Goal: Task Accomplishment & Management: Complete application form

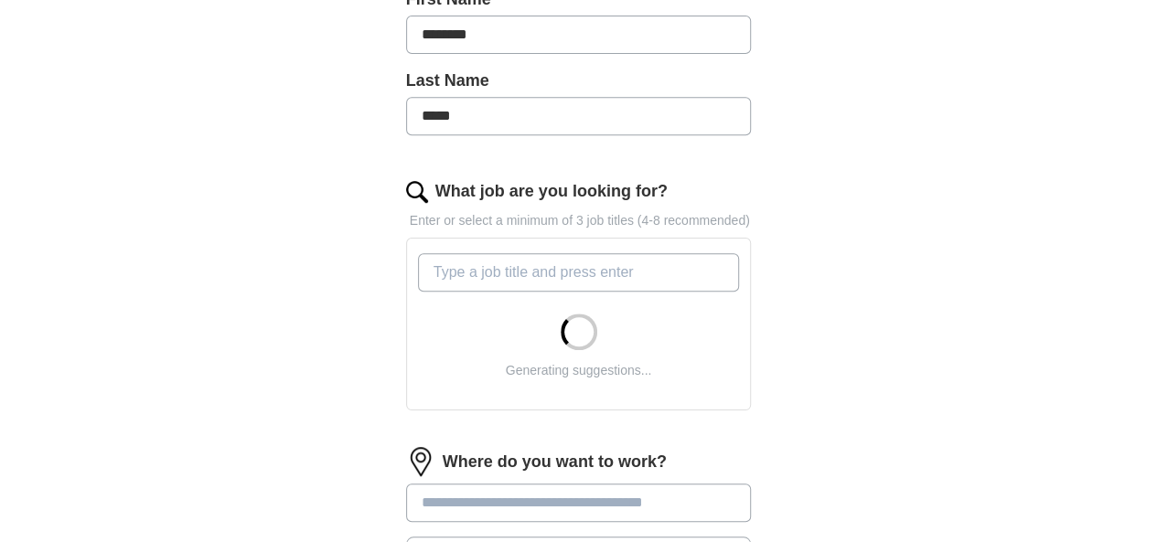
click at [597, 253] on input "What job are you looking for?" at bounding box center [579, 272] width 322 height 38
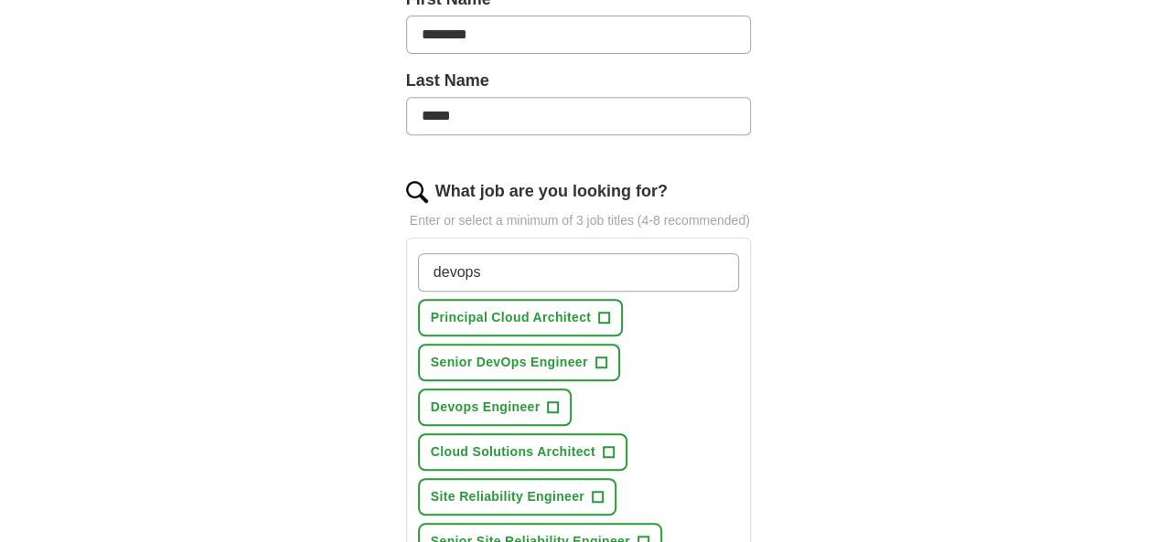
click at [597, 253] on input "devops" at bounding box center [579, 272] width 322 height 38
type input "devops"
click at [510, 308] on span "Principal Cloud Architect" at bounding box center [511, 317] width 160 height 19
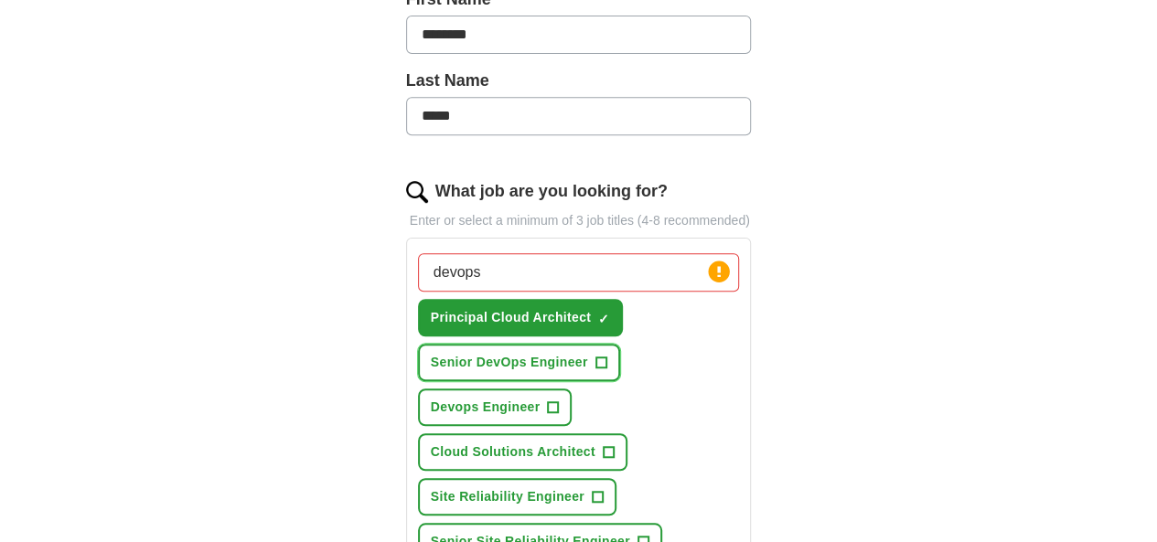
click at [481, 344] on button "Senior DevOps Engineer +" at bounding box center [519, 362] width 202 height 37
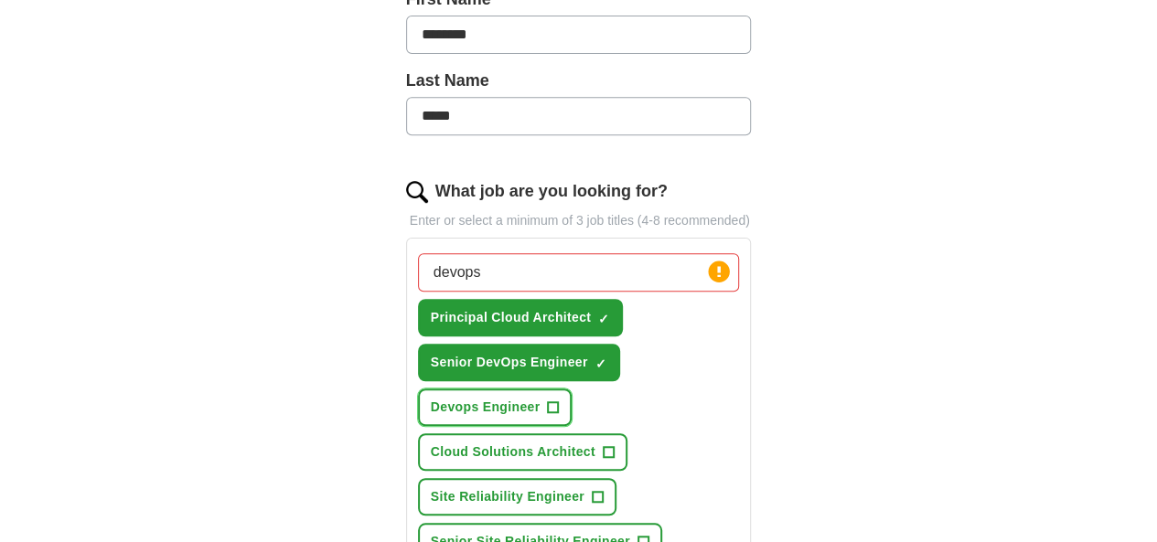
click at [540, 398] on span "Devops Engineer" at bounding box center [486, 407] width 110 height 19
click at [532, 433] on button "Cloud Solutions Architect +" at bounding box center [522, 451] width 209 height 37
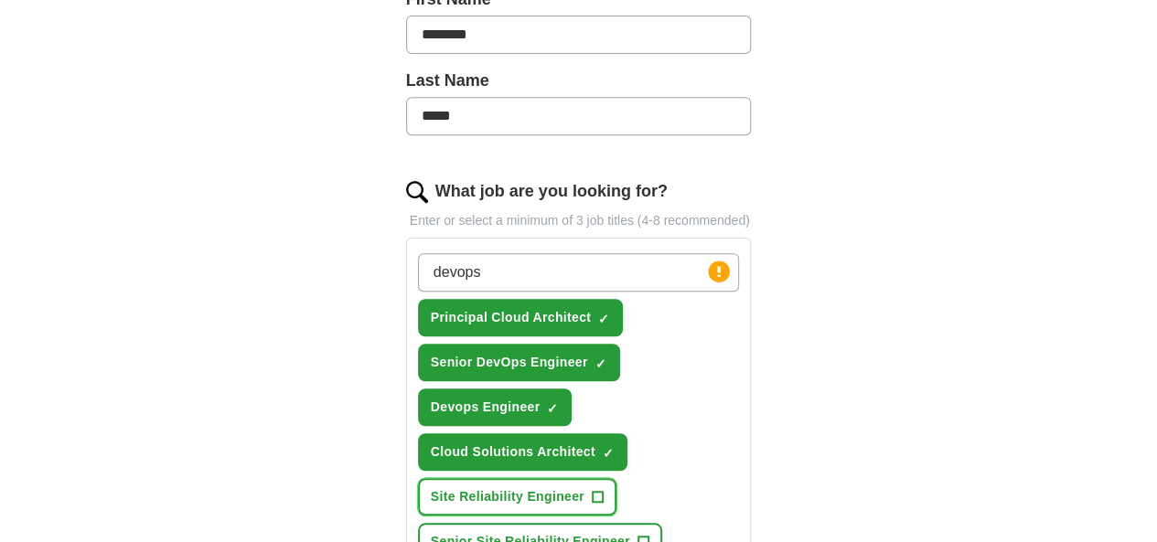
click at [511, 487] on span "Site Reliability Engineer" at bounding box center [508, 496] width 154 height 19
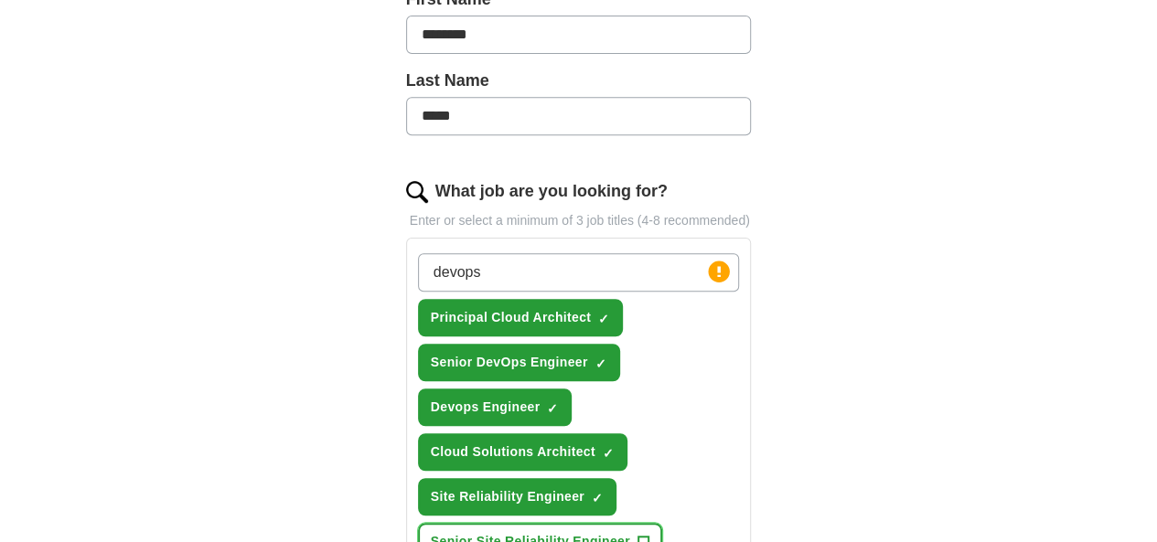
click at [522, 523] on button "Senior Site Reliability Engineer +" at bounding box center [540, 541] width 244 height 37
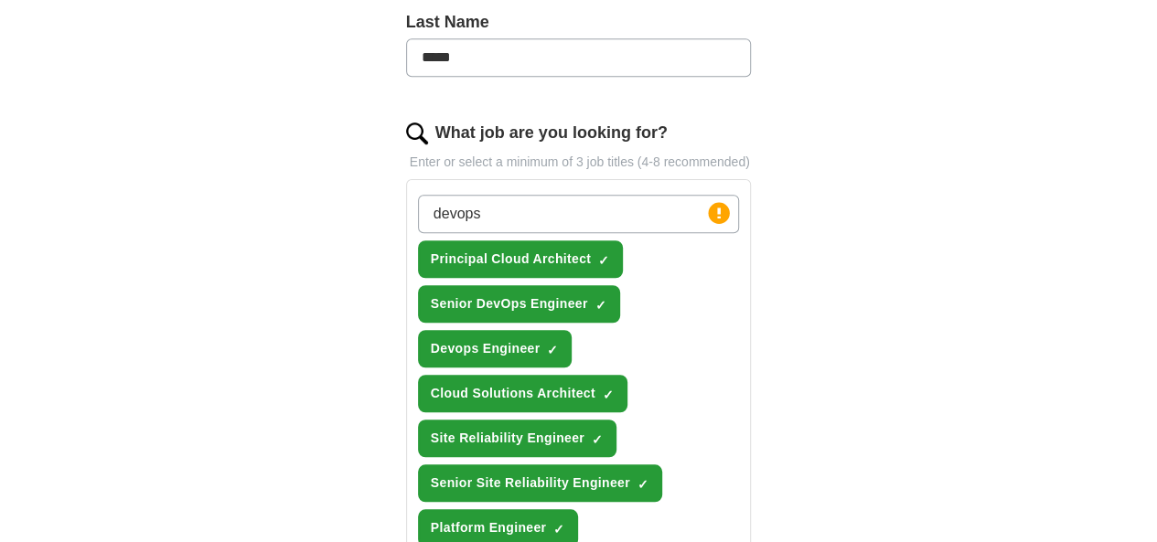
scroll to position [554, 0]
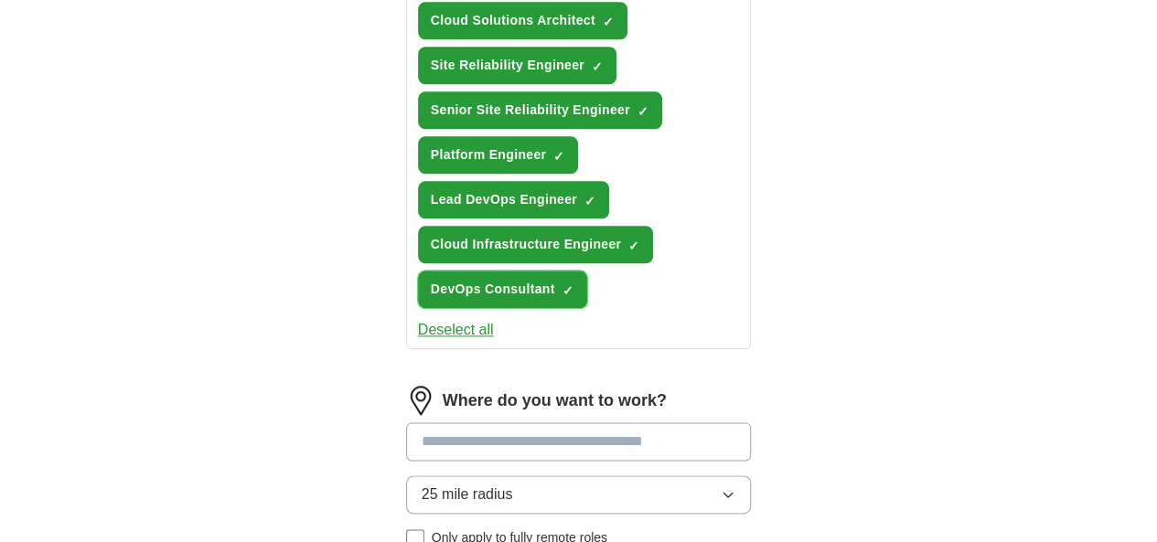
scroll to position [1024, 0]
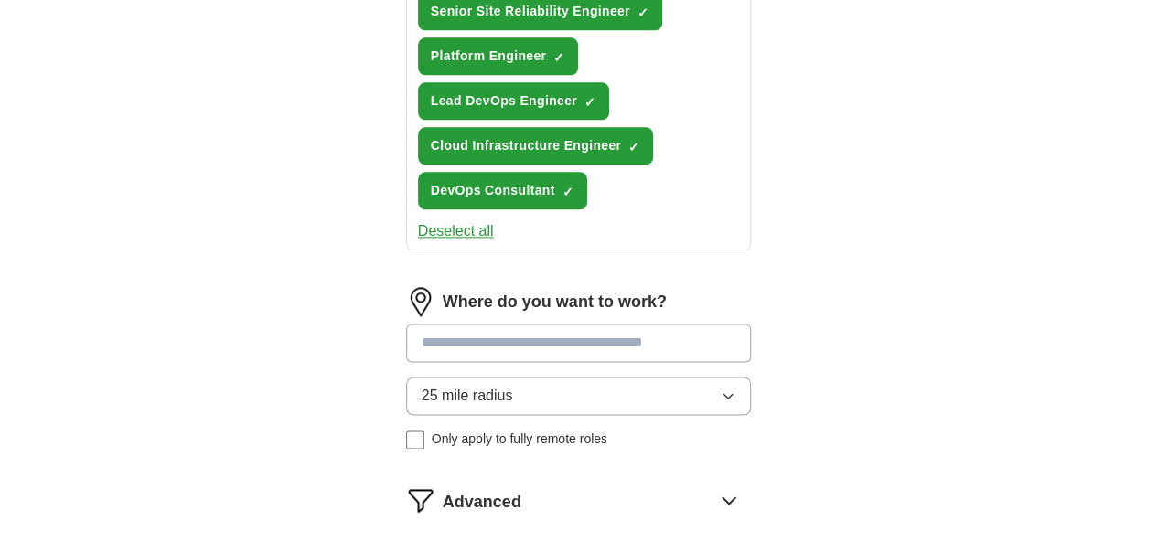
click at [592, 324] on input at bounding box center [579, 343] width 346 height 38
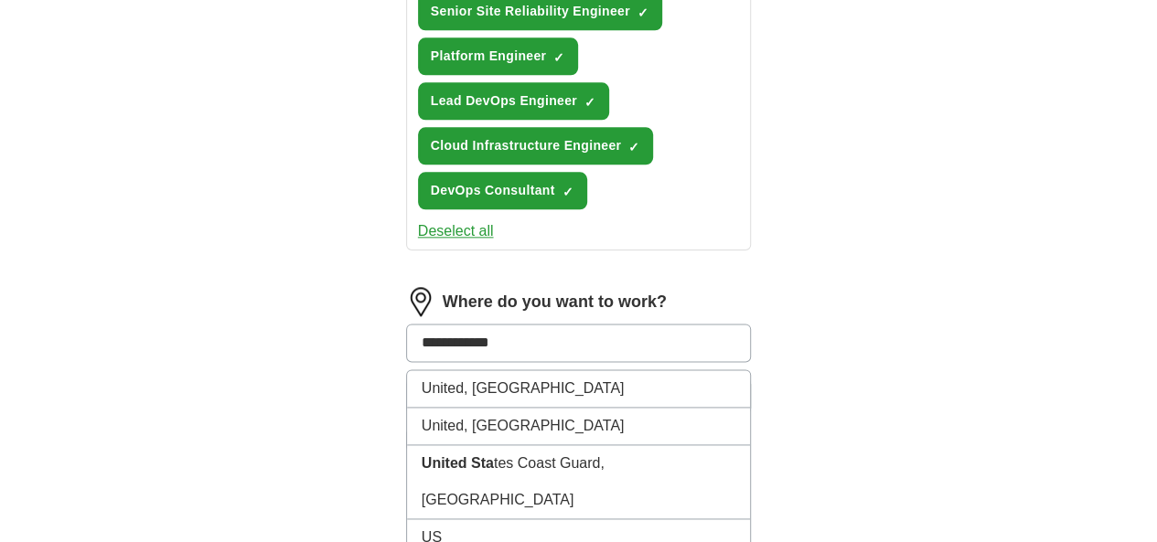
type input "**********"
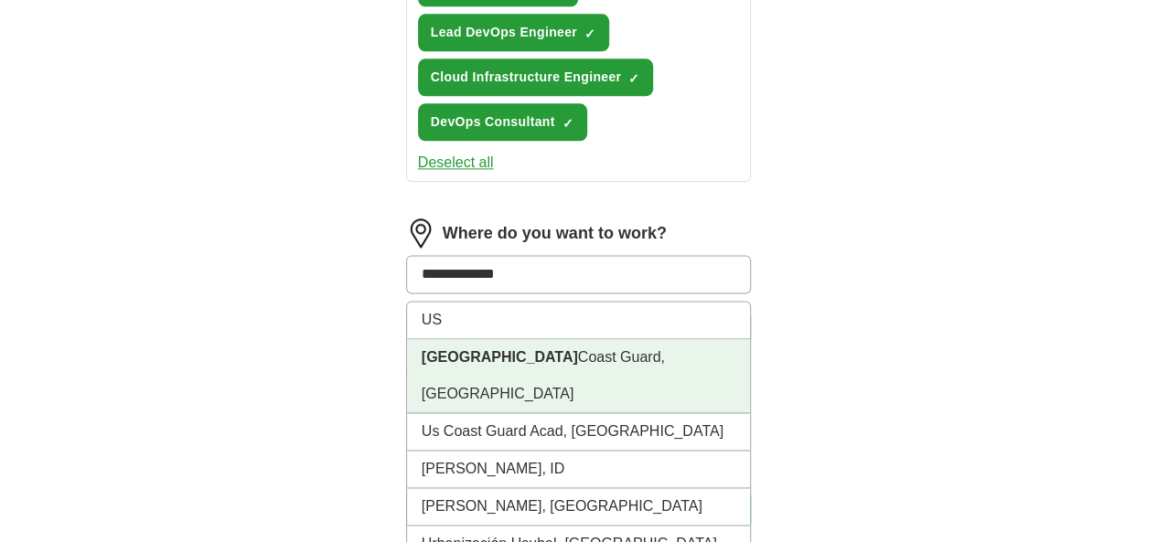
scroll to position [1183, 0]
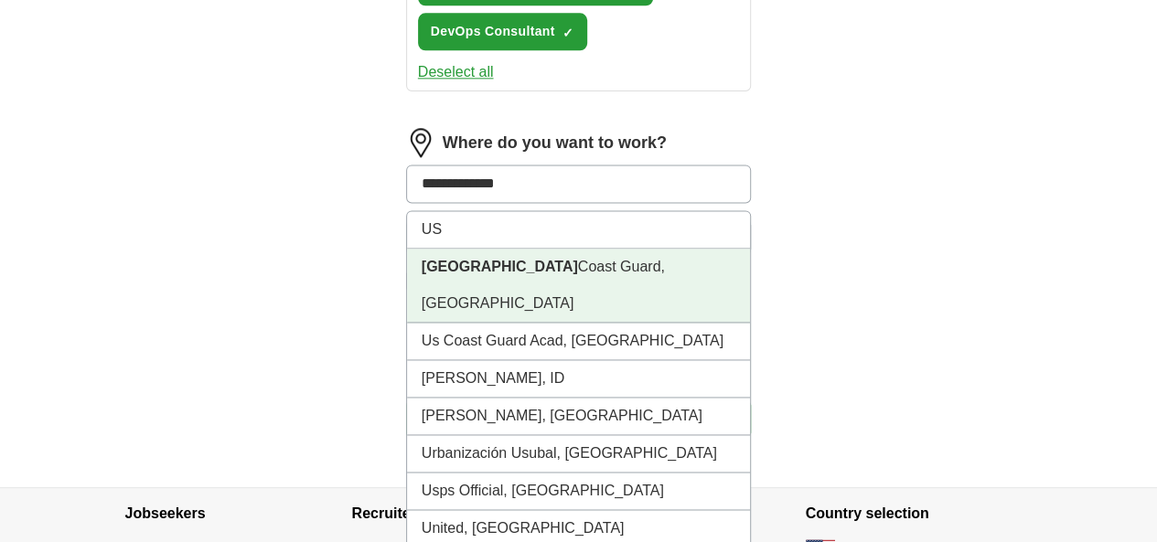
click at [600, 249] on li "United States Coast Guard, [GEOGRAPHIC_DATA]" at bounding box center [579, 286] width 344 height 74
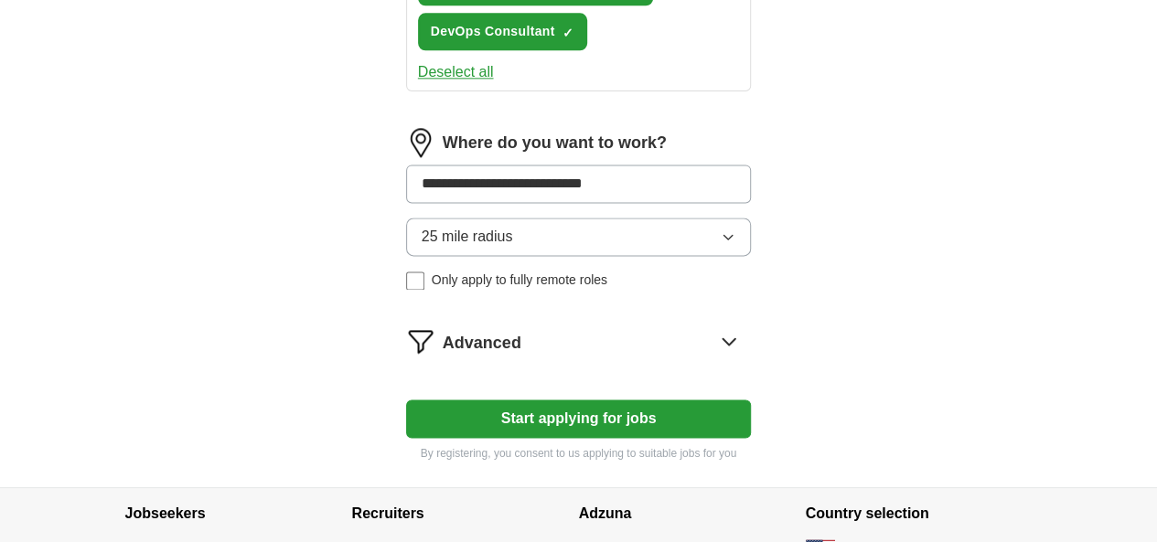
scroll to position [1159, 0]
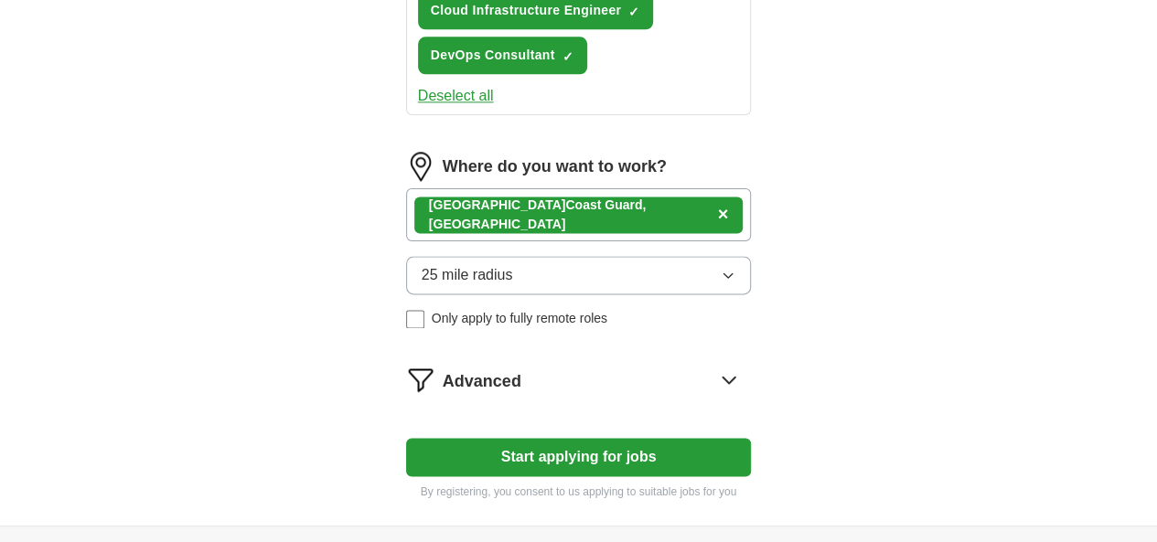
click at [580, 256] on button "25 mile radius" at bounding box center [579, 275] width 346 height 38
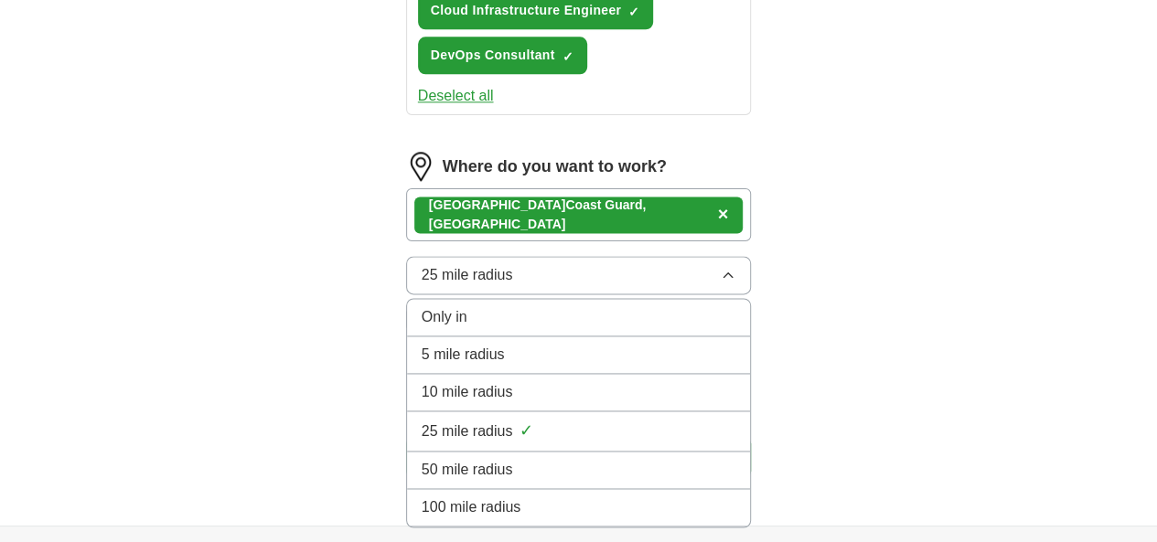
click at [473, 496] on span "100 mile radius" at bounding box center [471, 507] width 100 height 22
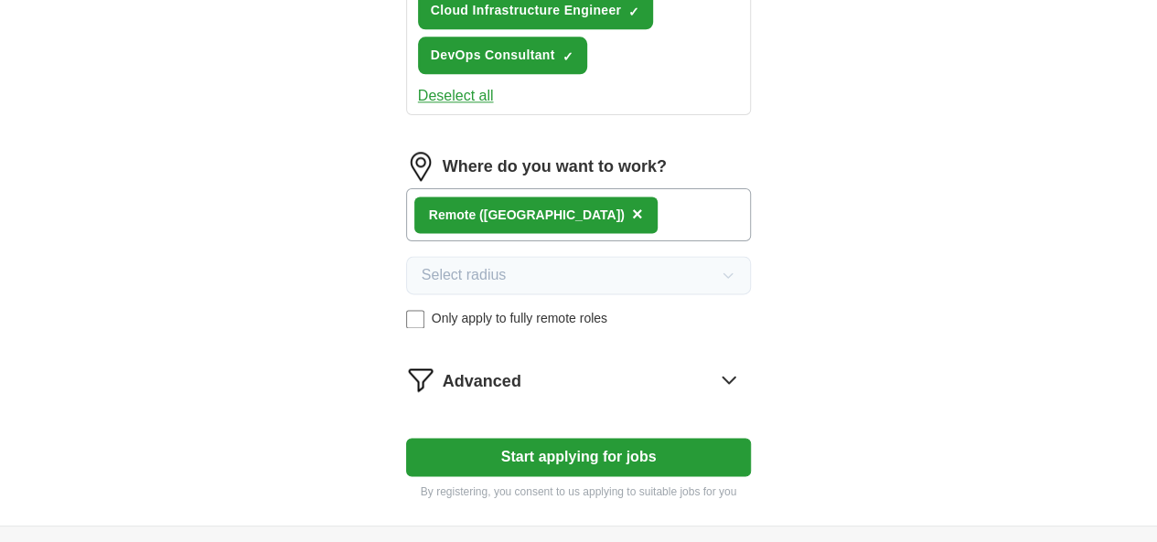
click at [743, 365] on icon at bounding box center [728, 379] width 29 height 29
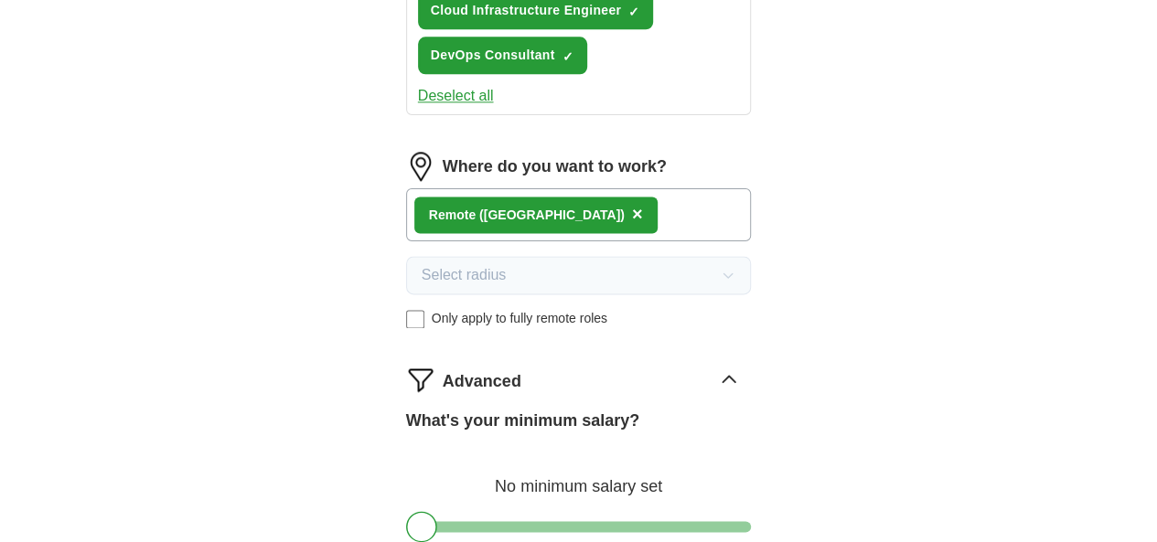
click at [743, 365] on icon at bounding box center [728, 379] width 29 height 29
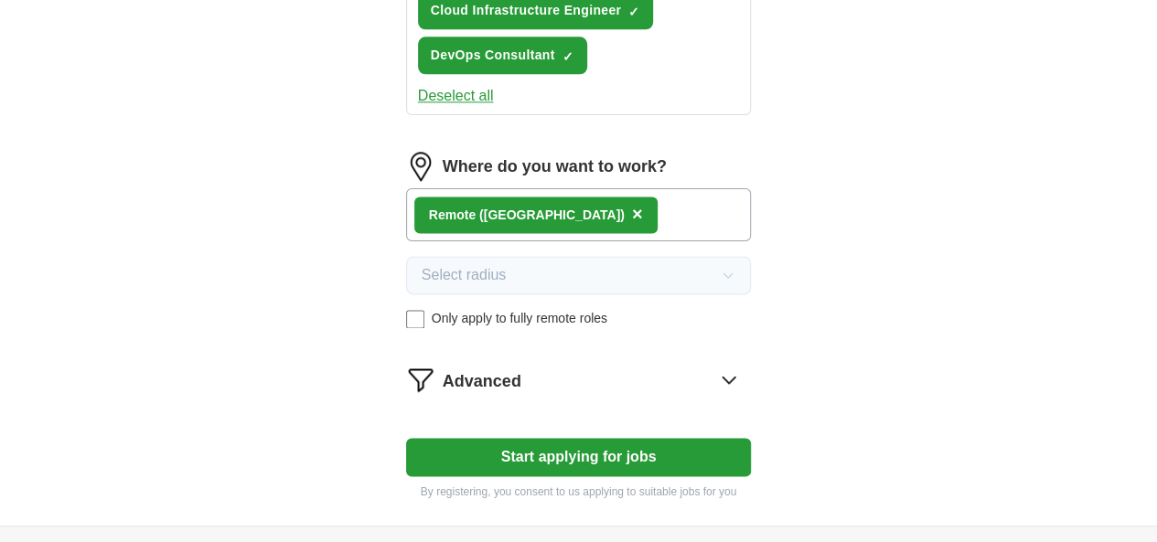
click at [662, 438] on button "Start applying for jobs" at bounding box center [579, 457] width 346 height 38
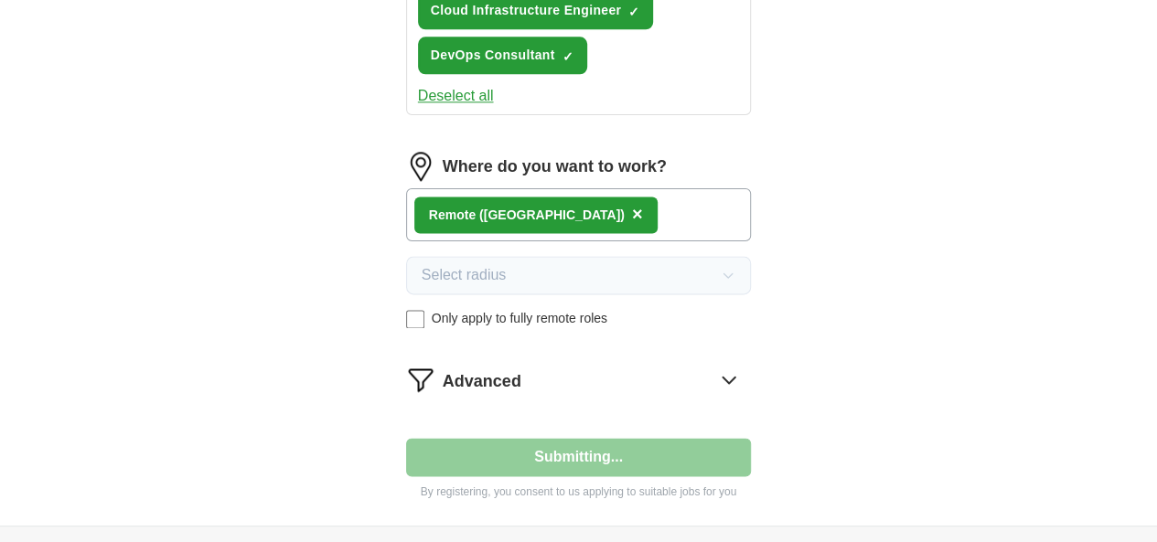
select select "**"
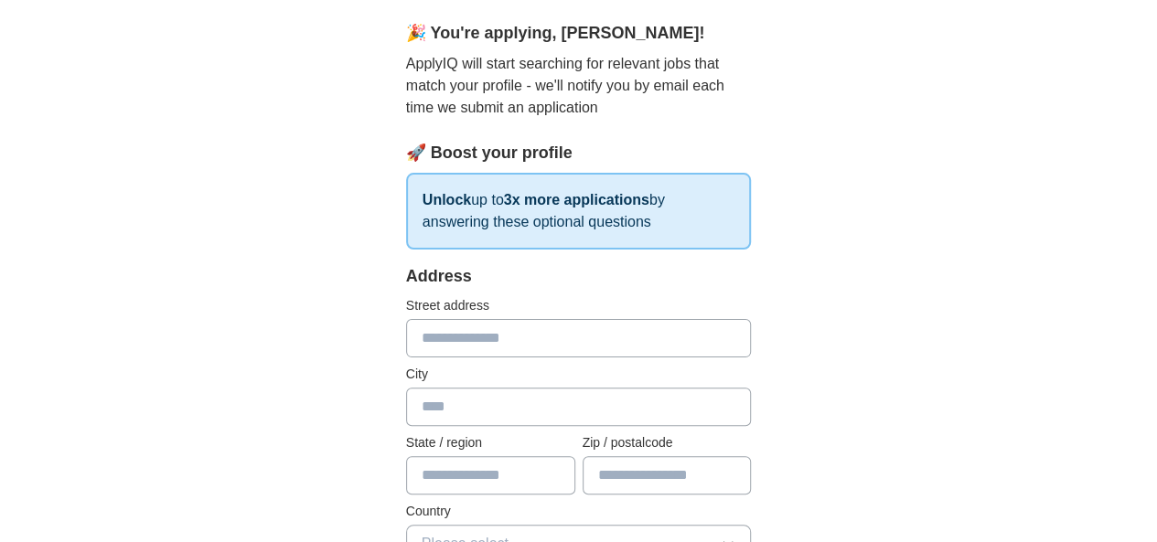
scroll to position [326, 0]
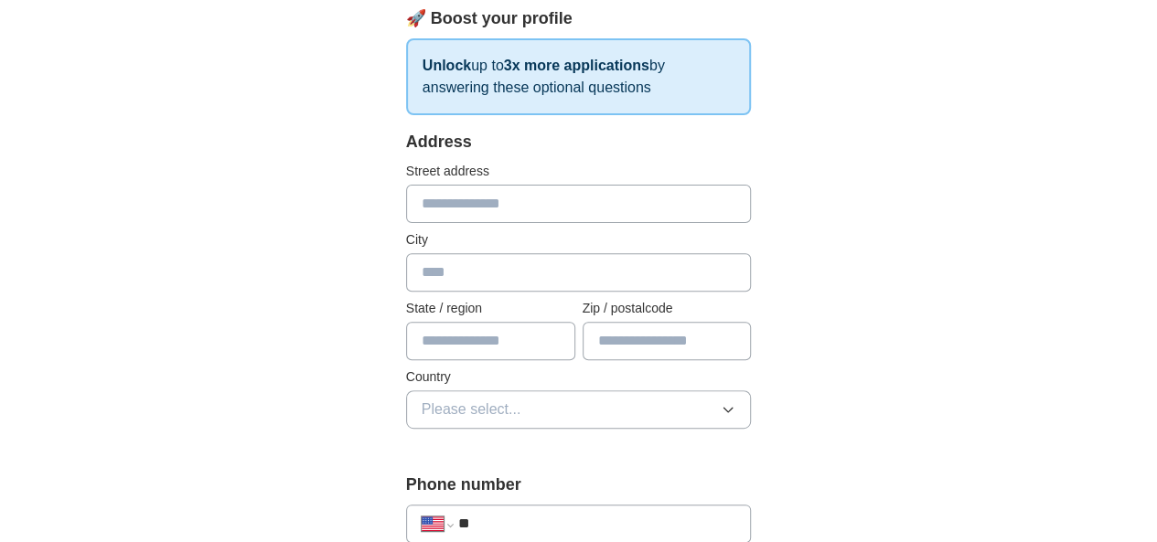
click at [565, 185] on input "text" at bounding box center [579, 204] width 346 height 38
type input "**********"
type input "*******"
type input "*****"
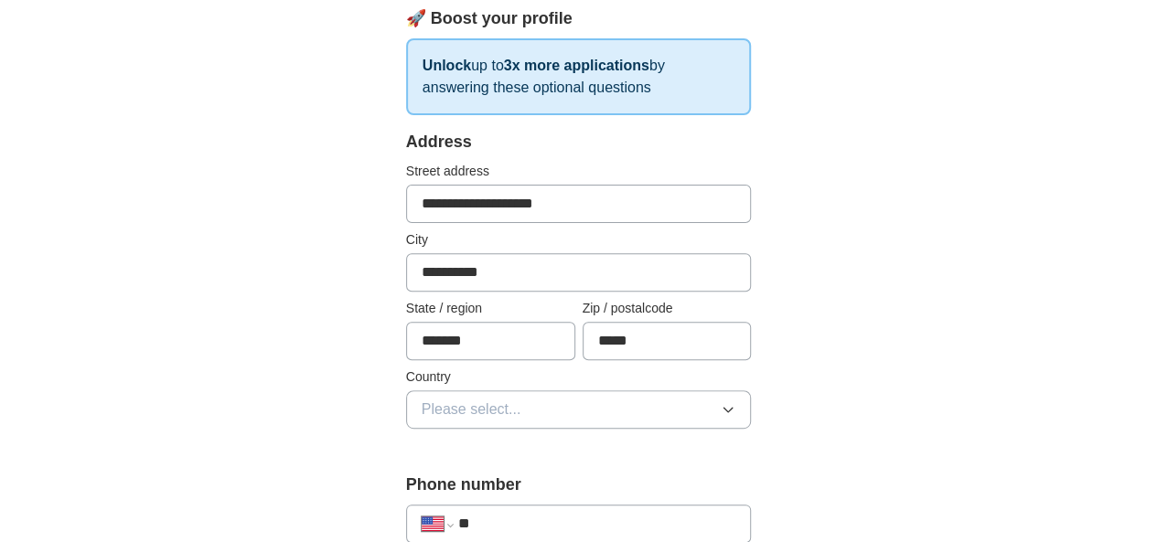
click at [516, 390] on button "Please select..." at bounding box center [579, 409] width 346 height 38
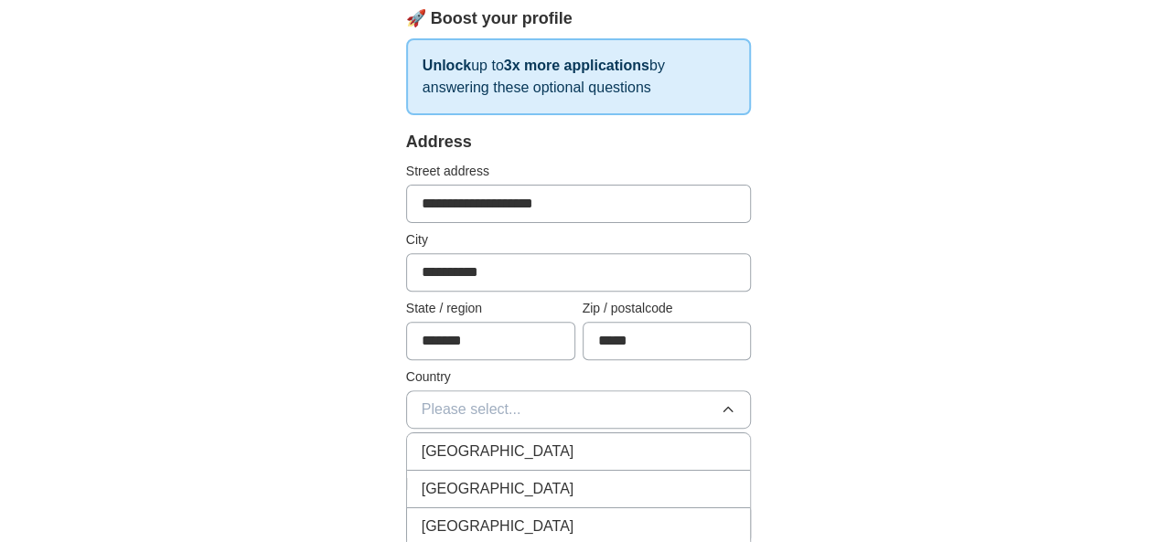
click at [496, 478] on div "[GEOGRAPHIC_DATA]" at bounding box center [578, 489] width 315 height 22
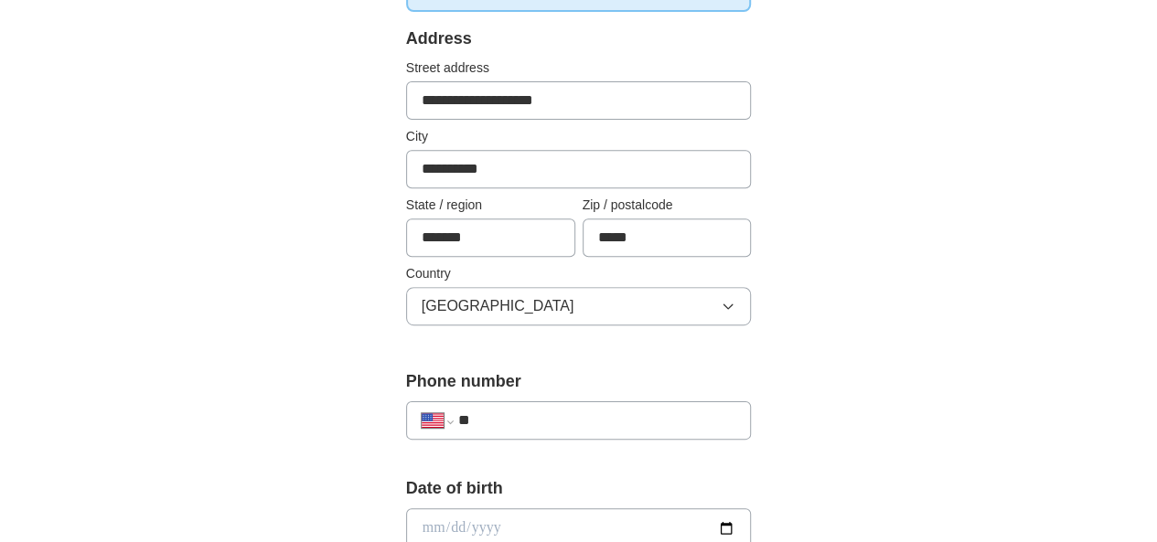
scroll to position [431, 0]
click at [538, 409] on input "**" at bounding box center [597, 420] width 278 height 22
click at [535, 409] on input "**" at bounding box center [597, 420] width 278 height 22
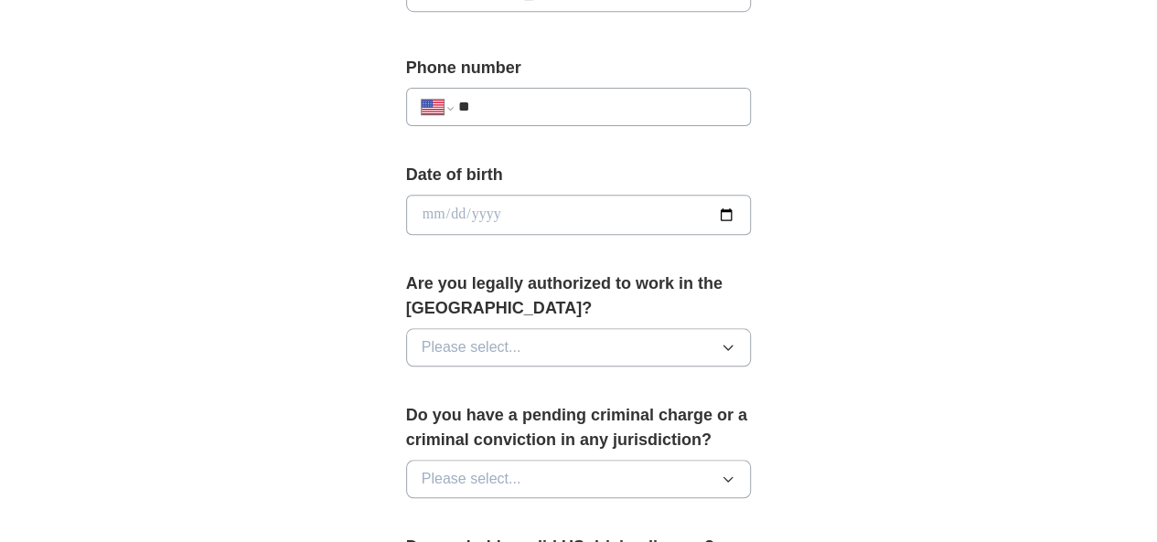
scroll to position [744, 0]
click at [582, 327] on button "Please select..." at bounding box center [579, 346] width 346 height 38
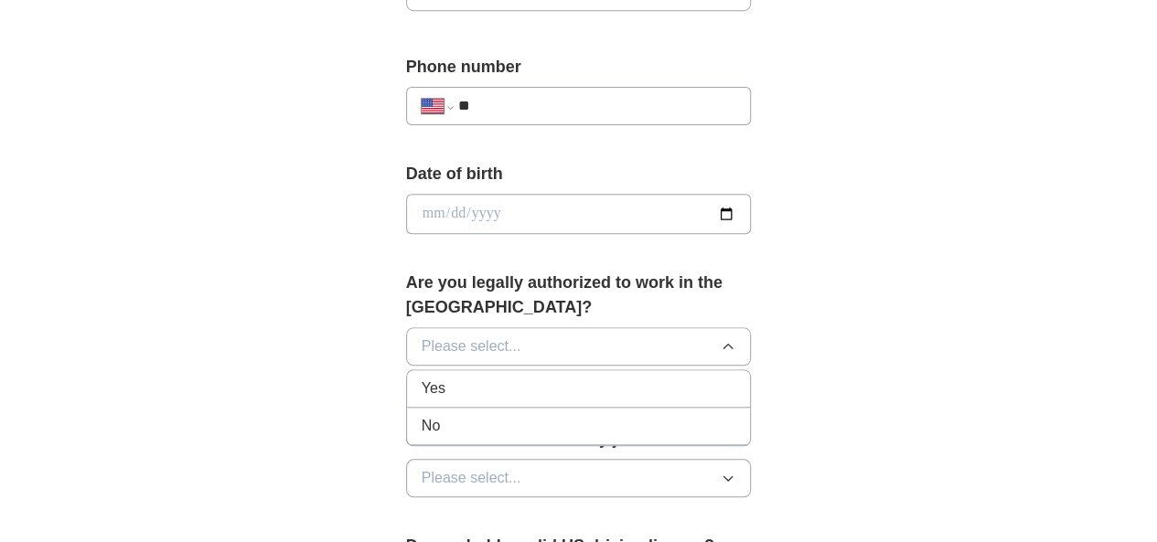
click at [554, 370] on li "Yes" at bounding box center [579, 388] width 344 height 37
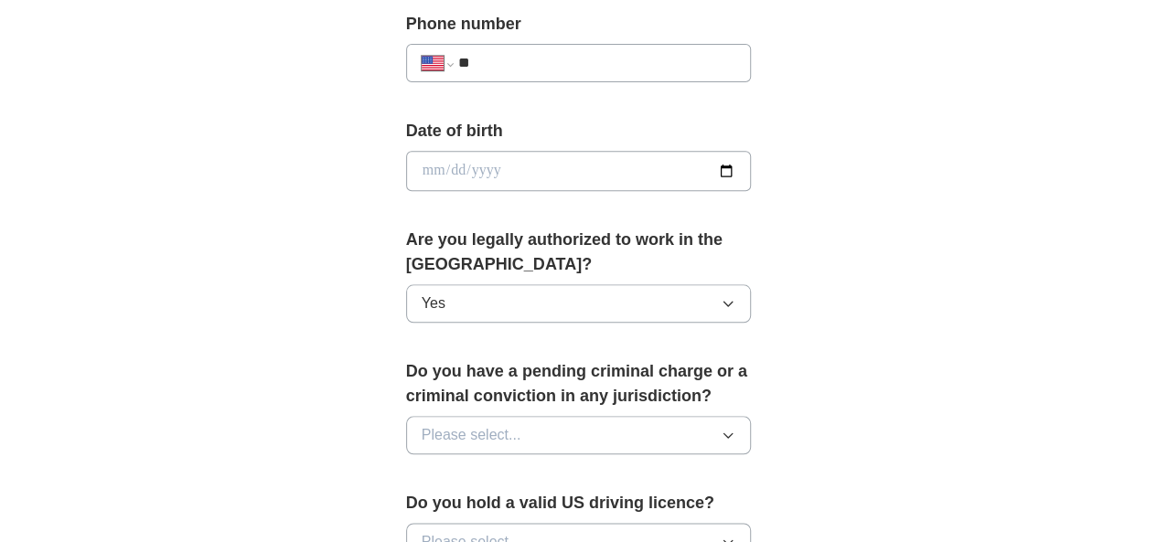
scroll to position [794, 0]
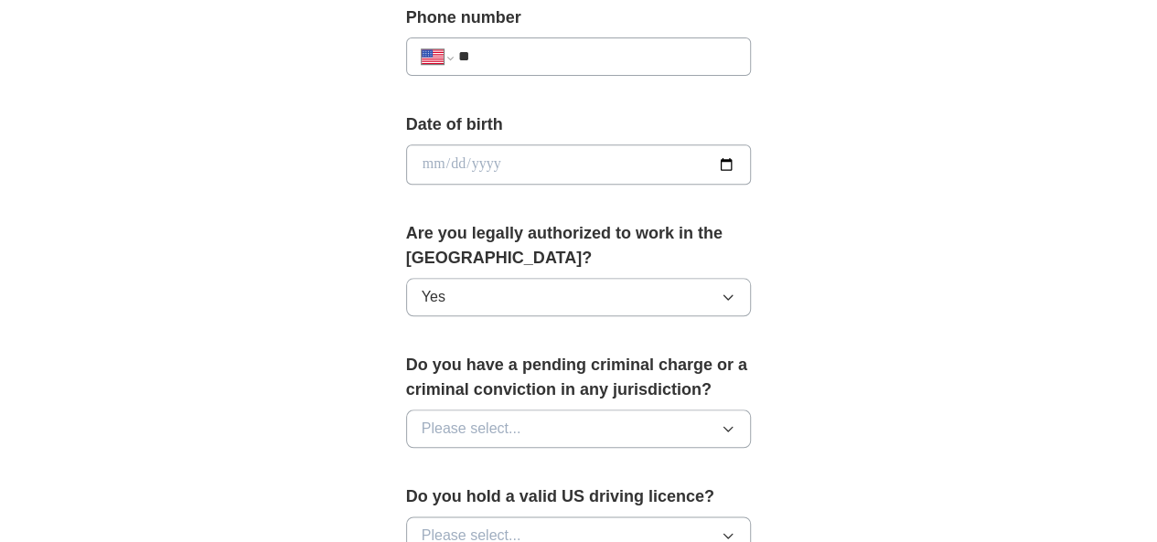
click at [547, 410] on button "Please select..." at bounding box center [579, 429] width 346 height 38
click at [512, 497] on div "No" at bounding box center [578, 508] width 315 height 22
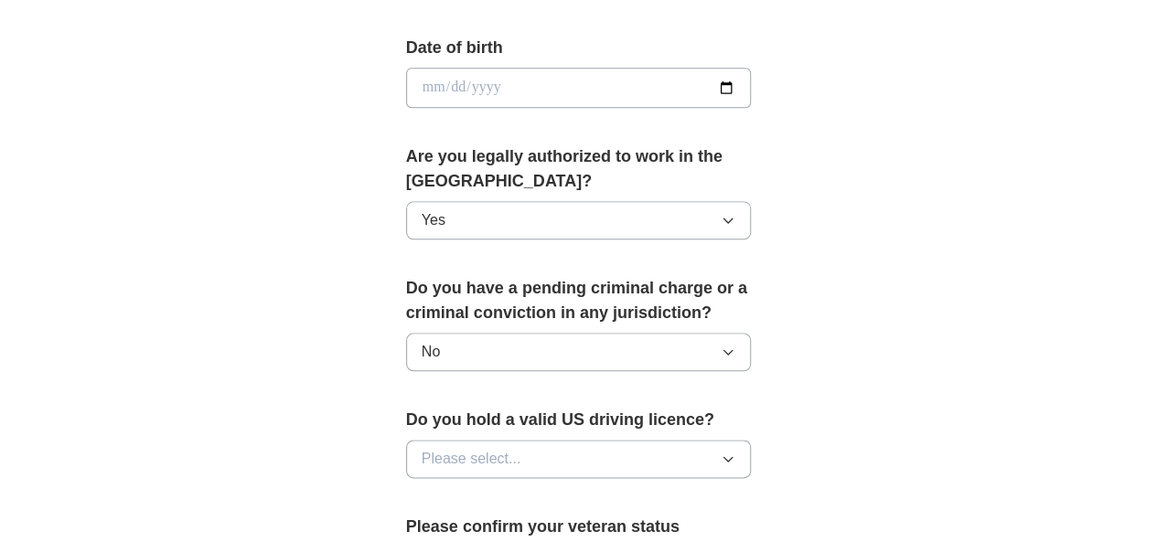
scroll to position [895, 0]
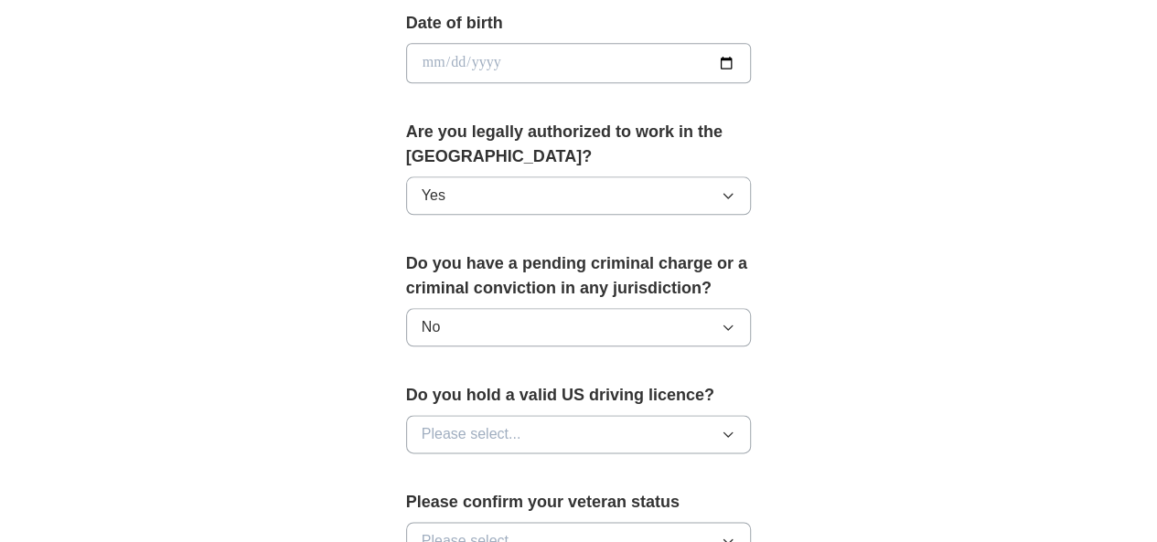
click at [554, 415] on button "Please select..." at bounding box center [579, 434] width 346 height 38
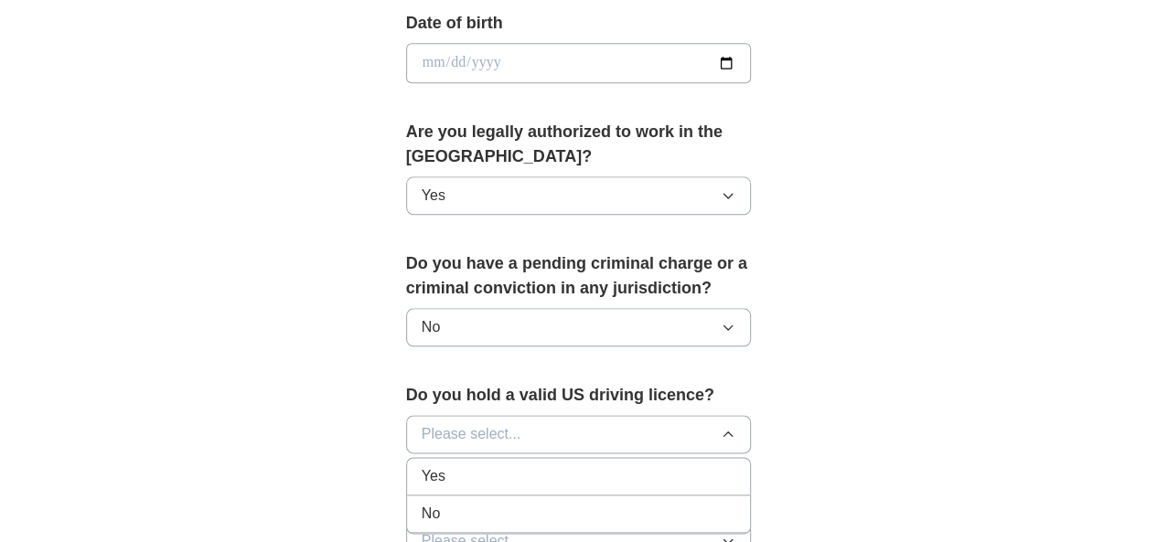
click at [516, 465] on div "Yes" at bounding box center [578, 476] width 315 height 22
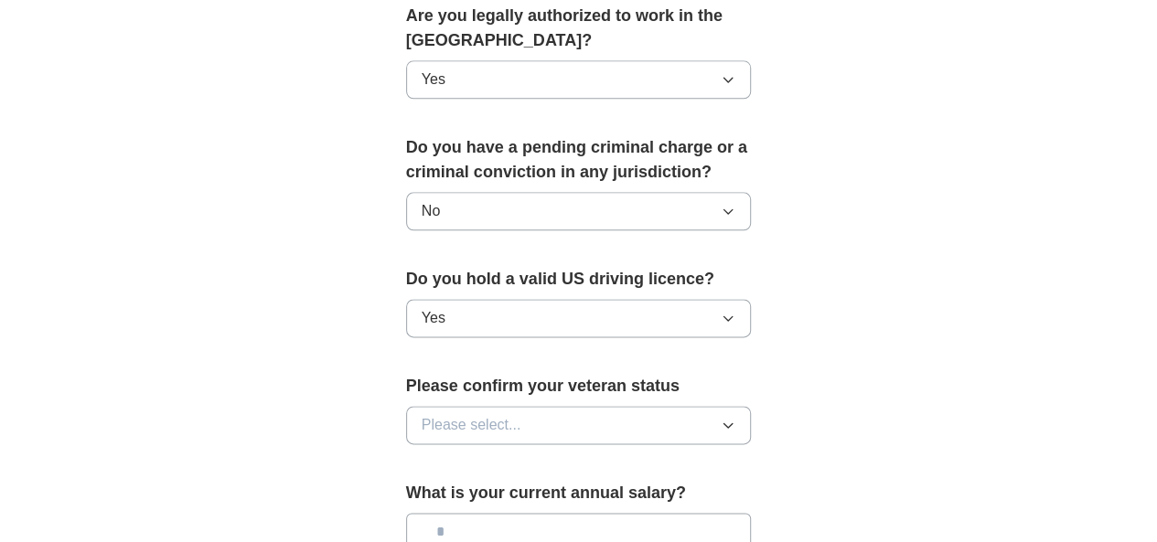
scroll to position [1012, 0]
click at [539, 405] on button "Please select..." at bounding box center [579, 424] width 346 height 38
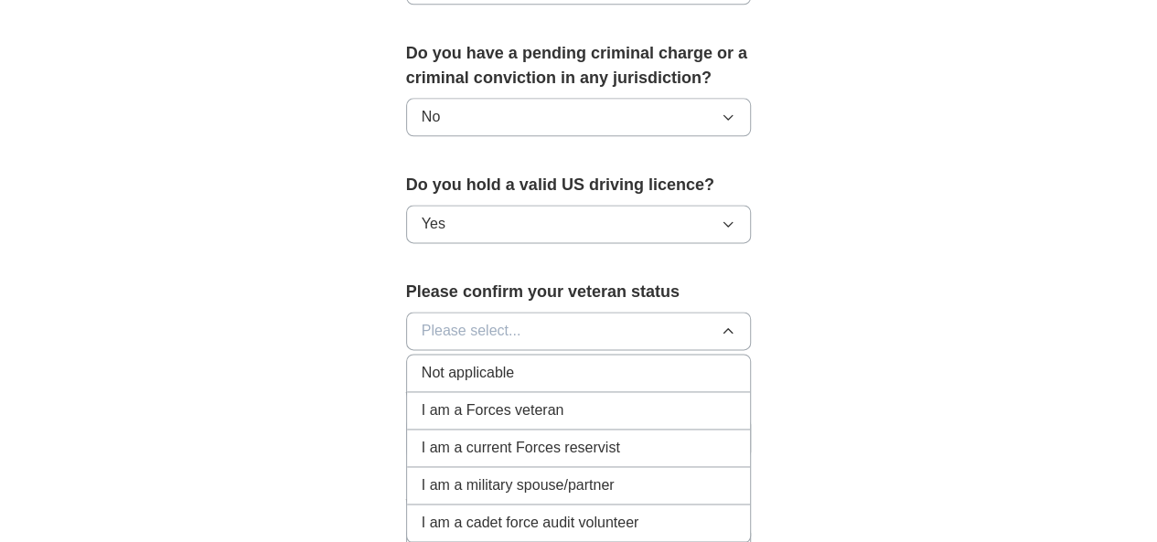
scroll to position [1106, 0]
click at [562, 361] on div "Not applicable" at bounding box center [578, 372] width 315 height 22
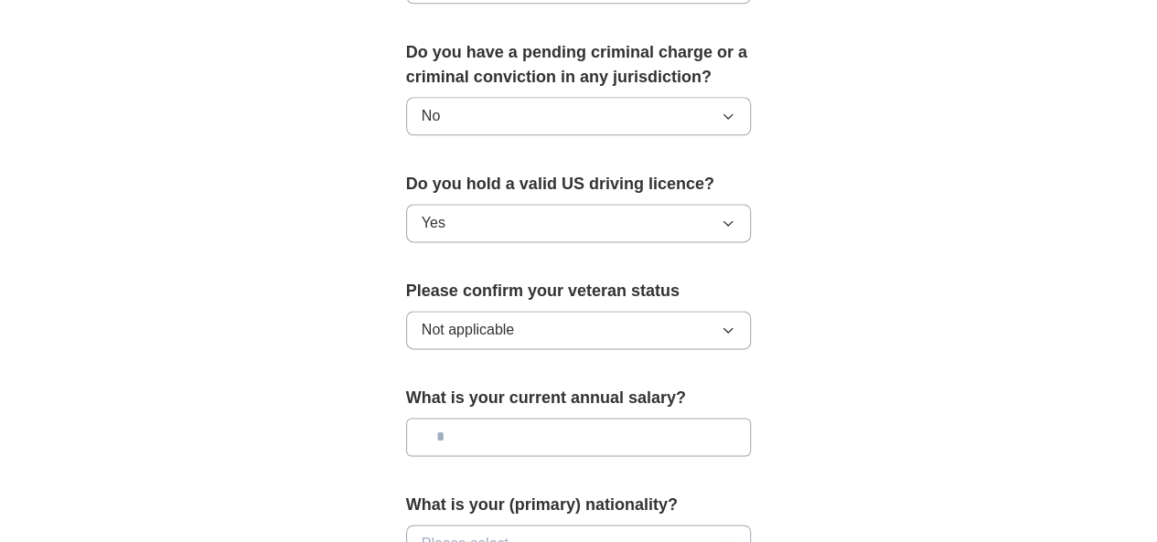
click at [538, 418] on input "text" at bounding box center [579, 437] width 346 height 38
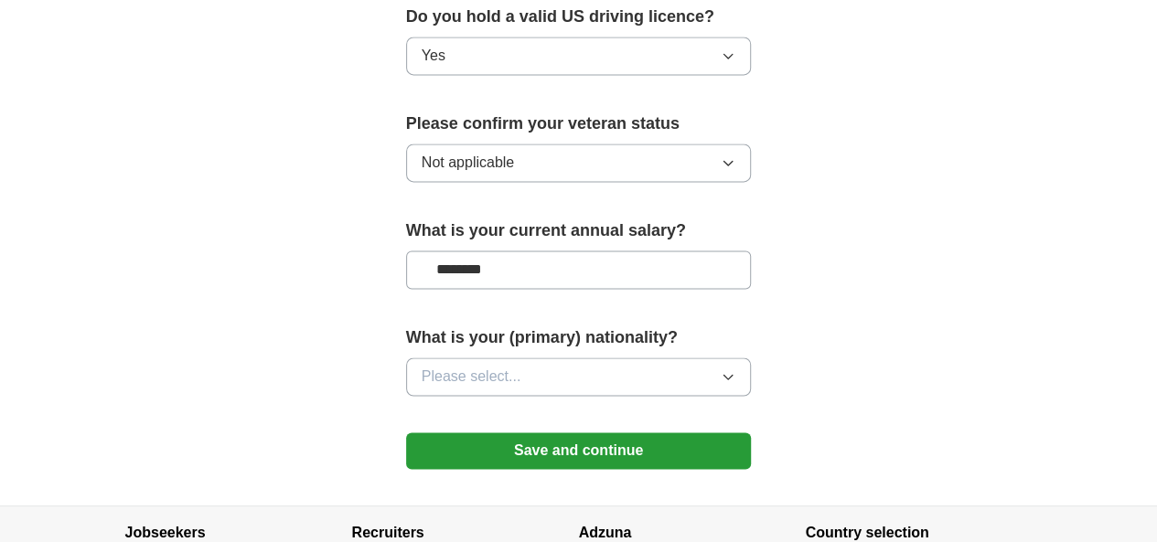
scroll to position [1275, 0]
type input "********"
click at [571, 357] on button "Please select..." at bounding box center [579, 376] width 346 height 38
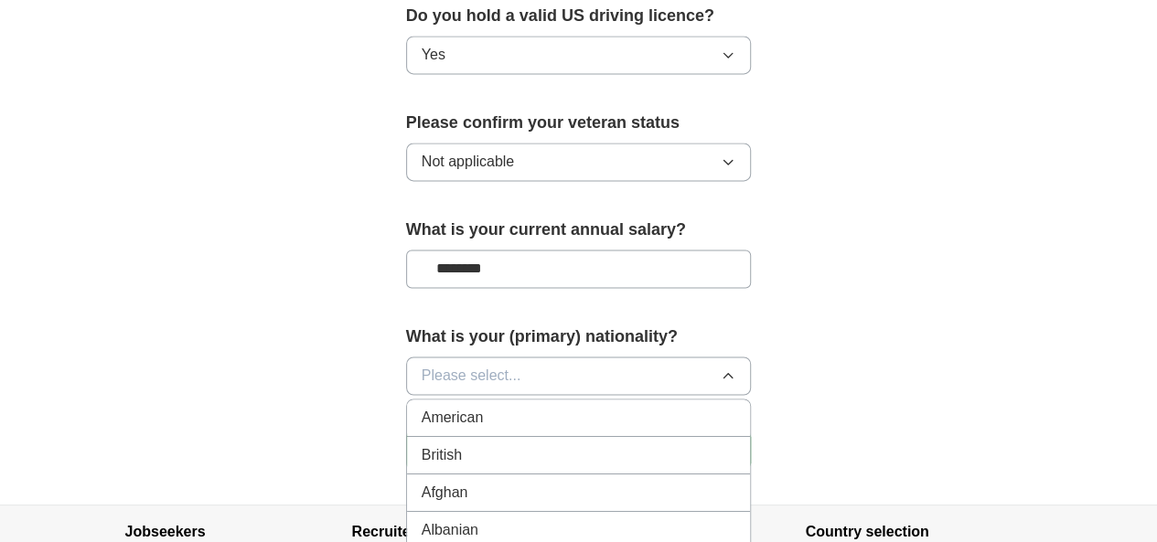
click at [546, 400] on li "American" at bounding box center [579, 418] width 344 height 37
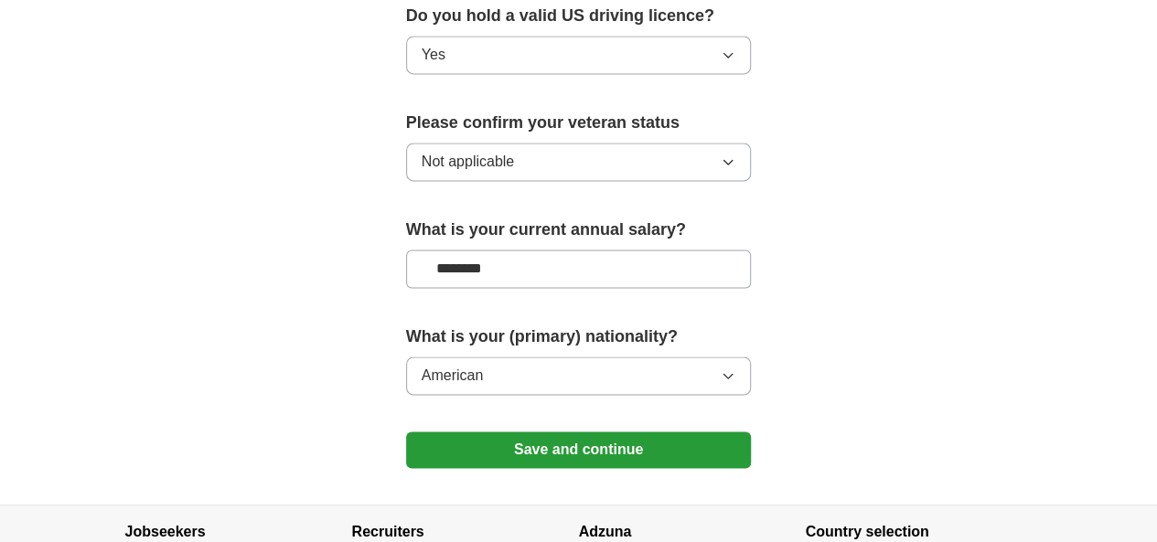
click at [627, 432] on button "Save and continue" at bounding box center [579, 450] width 346 height 37
